Goal: Transaction & Acquisition: Download file/media

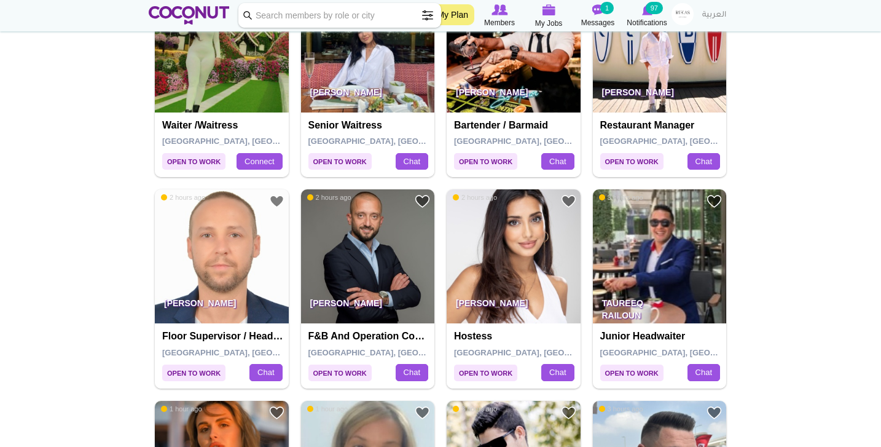
scroll to position [939, 0]
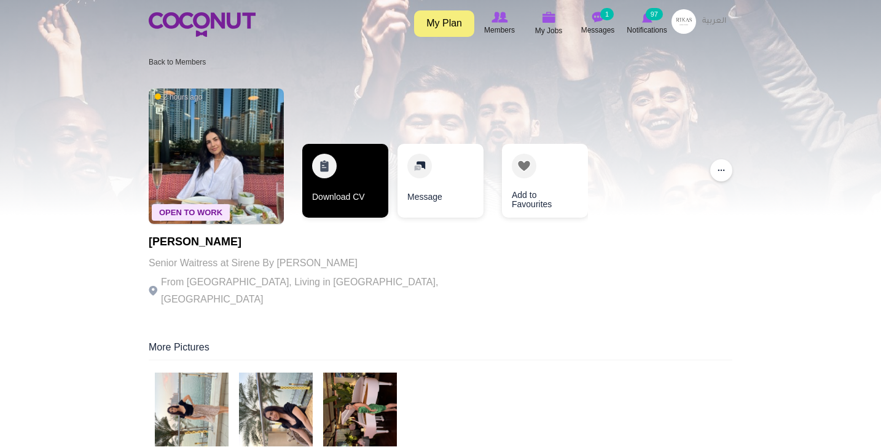
click at [327, 200] on link "Download CV" at bounding box center [345, 181] width 86 height 74
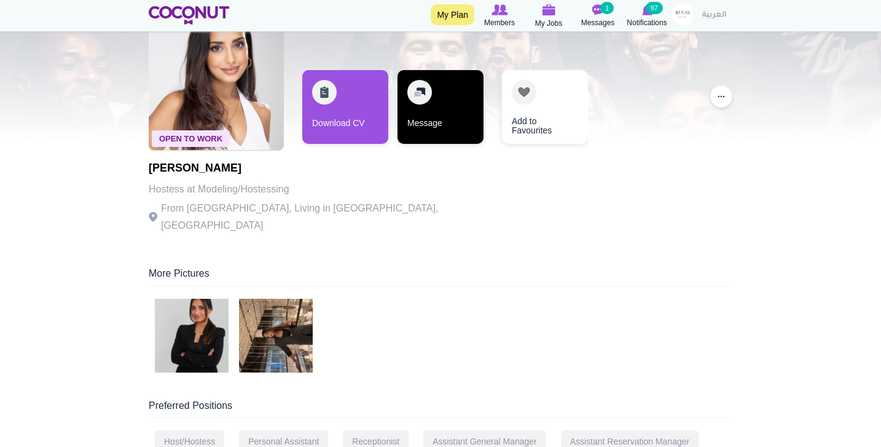
scroll to position [81, 0]
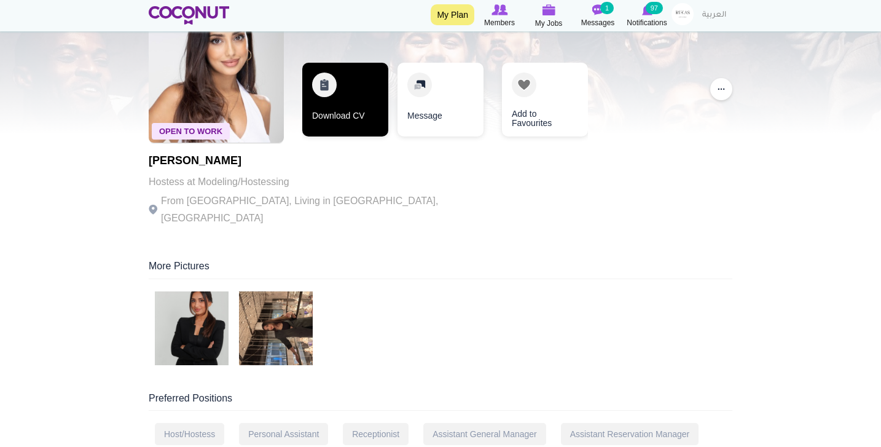
click at [355, 124] on link "Download CV" at bounding box center [345, 100] width 86 height 74
